Goal: Transaction & Acquisition: Purchase product/service

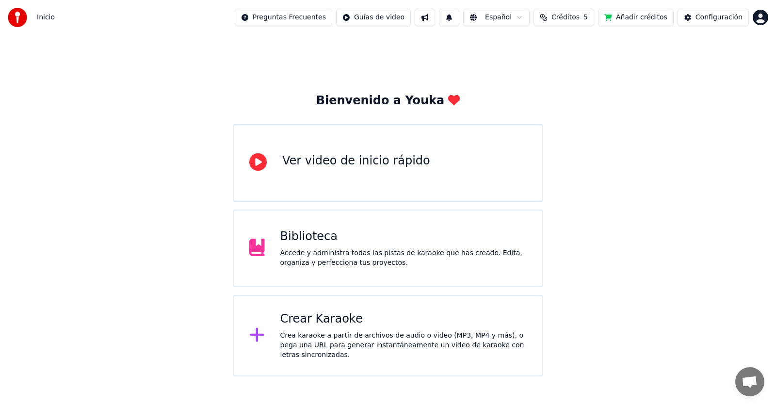
click at [414, 260] on div "Accede y administra todas las pistas de karaoke que has creado. Edita, organiza…" at bounding box center [403, 257] width 247 height 19
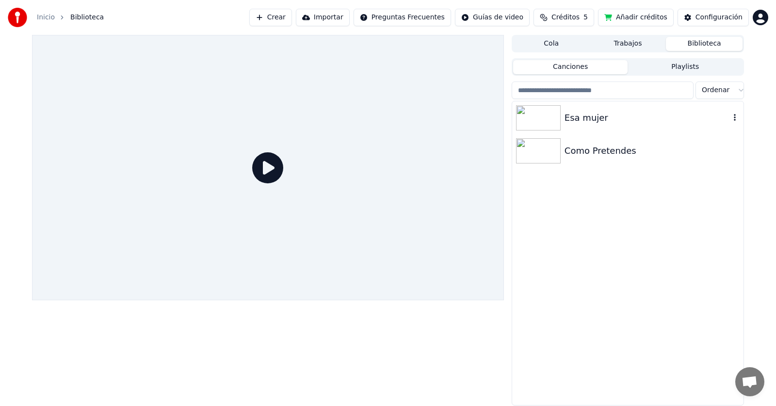
click at [574, 119] on div "Esa mujer" at bounding box center [646, 118] width 165 height 14
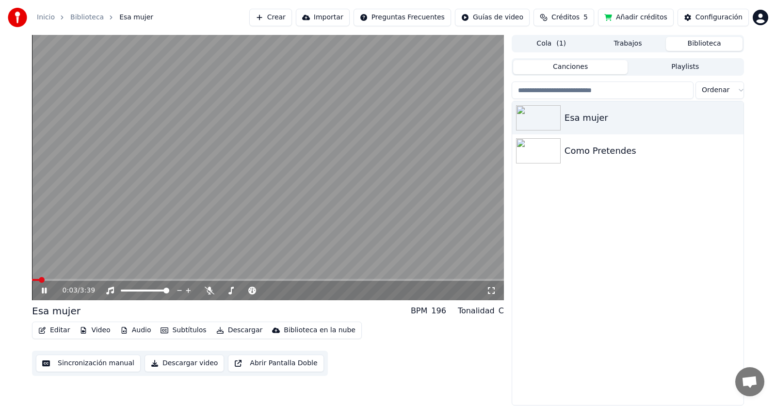
click at [44, 288] on icon at bounding box center [44, 291] width 5 height 6
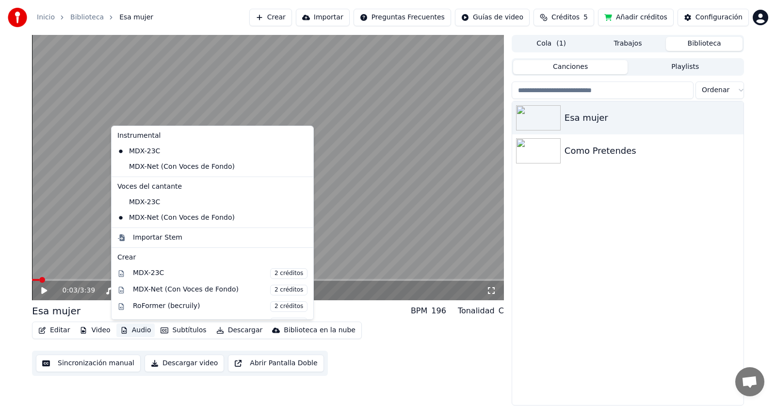
click at [128, 327] on button "Audio" at bounding box center [135, 330] width 39 height 14
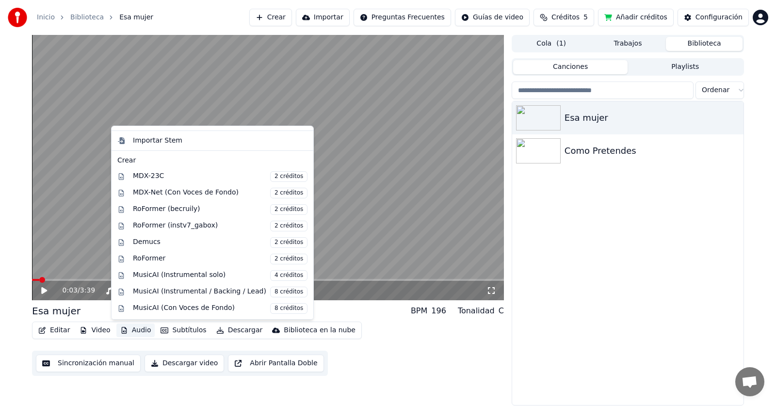
scroll to position [129, 0]
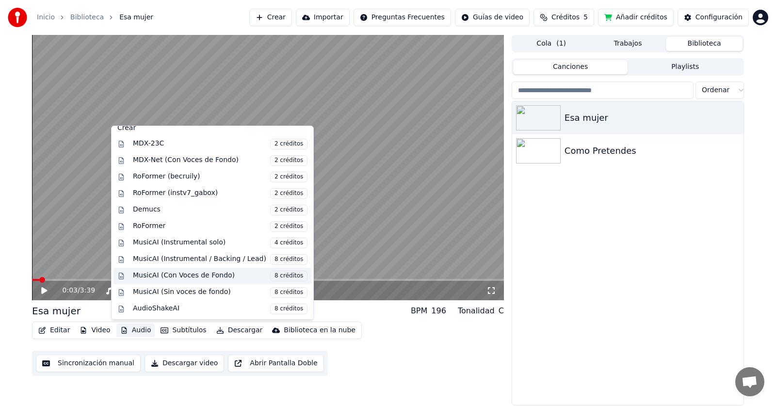
click at [219, 279] on div "MusicAI (Con Voces de Fondo) 8 créditos" at bounding box center [220, 276] width 175 height 11
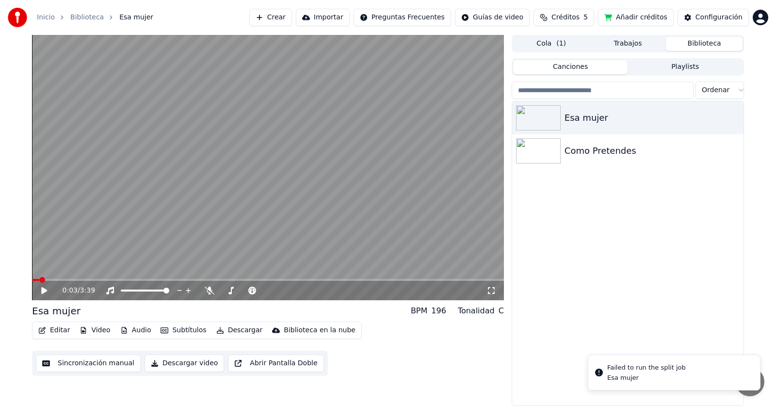
click at [636, 210] on div "Esa mujer Como Pretendes" at bounding box center [627, 253] width 231 height 304
click at [663, 95] on input "search" at bounding box center [603, 89] width 182 height 17
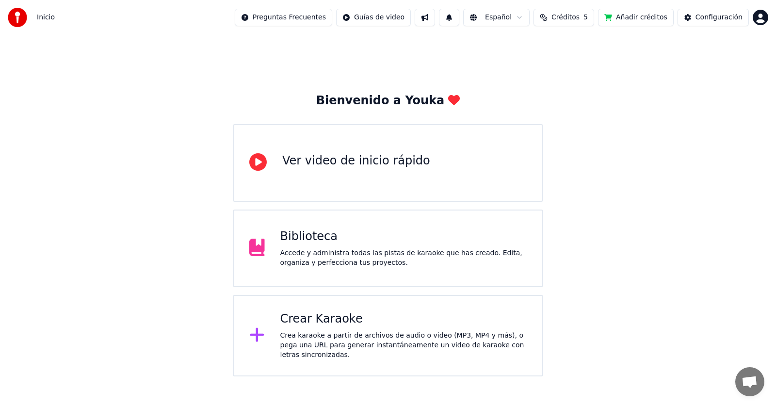
click at [394, 20] on html "Inicio Preguntas Frecuentes Guías de video Español Créditos 5 Añadir créditos C…" at bounding box center [388, 188] width 776 height 376
click at [641, 17] on html "Inicio Preguntas Frecuentes Guías de video Español Créditos 5 Añadir créditos C…" at bounding box center [388, 188] width 776 height 376
click at [633, 22] on button "Añadir créditos" at bounding box center [636, 17] width 76 height 17
click at [598, 177] on div "Bienvenido a Youka Ver video de inicio rápido Biblioteca Accede y administra to…" at bounding box center [388, 205] width 776 height 341
